Goal: Information Seeking & Learning: Learn about a topic

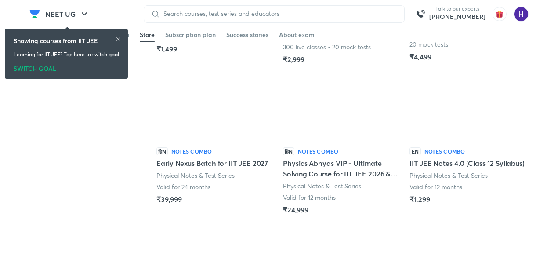
scroll to position [920, 0]
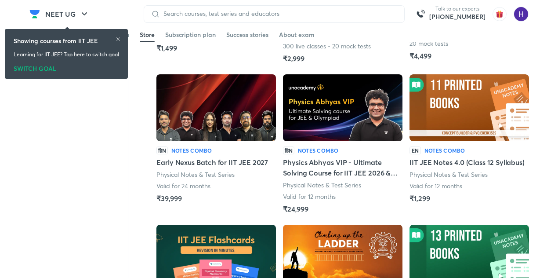
click at [303, 173] on h5 "Physics Abhyas VIP - Ultimate Solving Course for IIT JEE 2026 & Olympiad" at bounding box center [342, 167] width 119 height 21
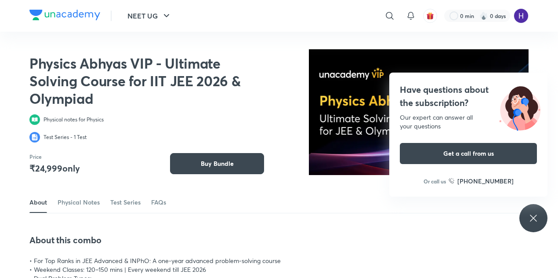
click at [535, 221] on icon at bounding box center [533, 218] width 11 height 11
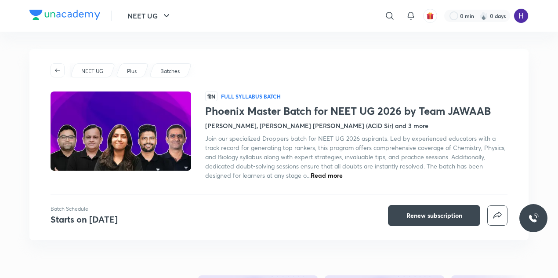
click at [222, 116] on h1 "Phoenix Master Batch for NEET UG 2026 by Team JAWAAB" at bounding box center [356, 111] width 302 height 13
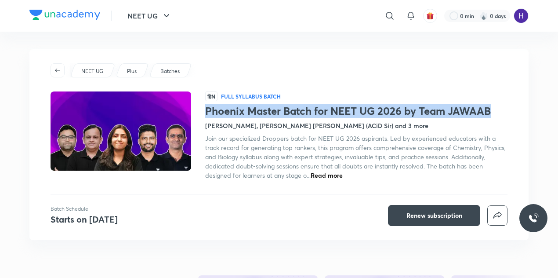
drag, startPoint x: 222, startPoint y: 116, endPoint x: 457, endPoint y: 112, distance: 234.5
click at [457, 112] on h1 "Phoenix Master Batch for NEET UG 2026 by Team JAWAAB" at bounding box center [356, 111] width 302 height 13
copy h1 "Phoenix Master Batch for NEET UG 2026 by Team JAWAAB"
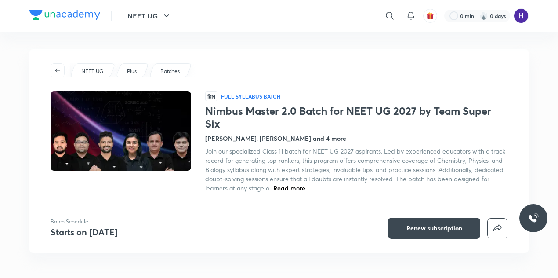
click at [212, 113] on h1 "Nimbus Master 2.0 Batch for NEET UG 2027 by Team Super Six" at bounding box center [356, 117] width 302 height 25
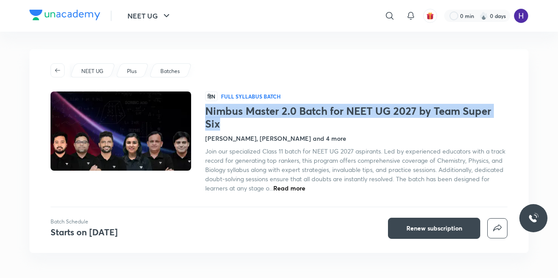
drag, startPoint x: 212, startPoint y: 113, endPoint x: 210, endPoint y: 124, distance: 11.5
click at [210, 124] on h1 "Nimbus Master 2.0 Batch for NEET UG 2027 by Team Super Six" at bounding box center [356, 117] width 302 height 25
copy h1 "Nimbus Master 2.0 Batch for NEET UG 2027 by Team Super Six"
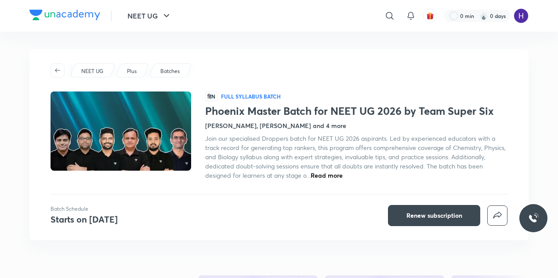
click at [221, 112] on h1 "Phoenix Master Batch for NEET UG 2026 by Team Super Six" at bounding box center [356, 111] width 302 height 13
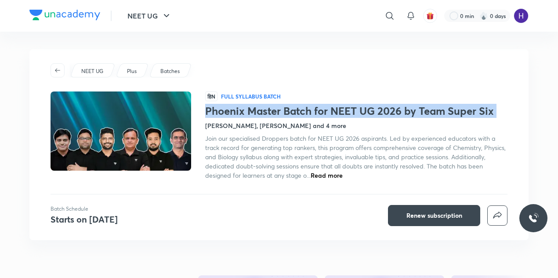
drag, startPoint x: 221, startPoint y: 112, endPoint x: 497, endPoint y: 110, distance: 275.8
click at [497, 110] on h1 "Phoenix Master Batch for NEET UG 2026 by Team Super Six" at bounding box center [356, 111] width 302 height 13
click at [478, 108] on h1 "Phoenix Master Batch for NEET UG 2026 by Team Super Six" at bounding box center [356, 111] width 302 height 13
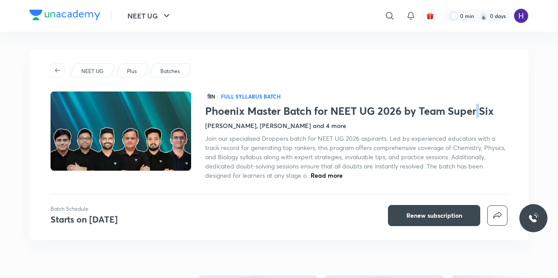
click at [478, 108] on h1 "Phoenix Master Batch for NEET UG 2026 by Team Super Six" at bounding box center [356, 111] width 302 height 13
click at [488, 110] on h1 "Phoenix Master Batch for NEET UG 2026 by Team Super Six" at bounding box center [356, 111] width 302 height 13
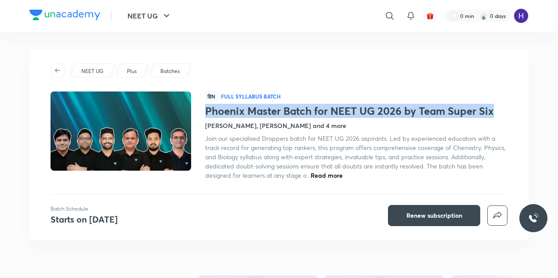
drag, startPoint x: 488, startPoint y: 110, endPoint x: 228, endPoint y: 108, distance: 260.0
click at [228, 108] on h1 "Phoenix Master Batch for NEET UG 2026 by Team Super Six" at bounding box center [356, 111] width 302 height 13
copy h1 "Phoenix Master Batch for NEET UG 2026 by Team Super Six"
